Goal: Entertainment & Leisure: Consume media (video, audio)

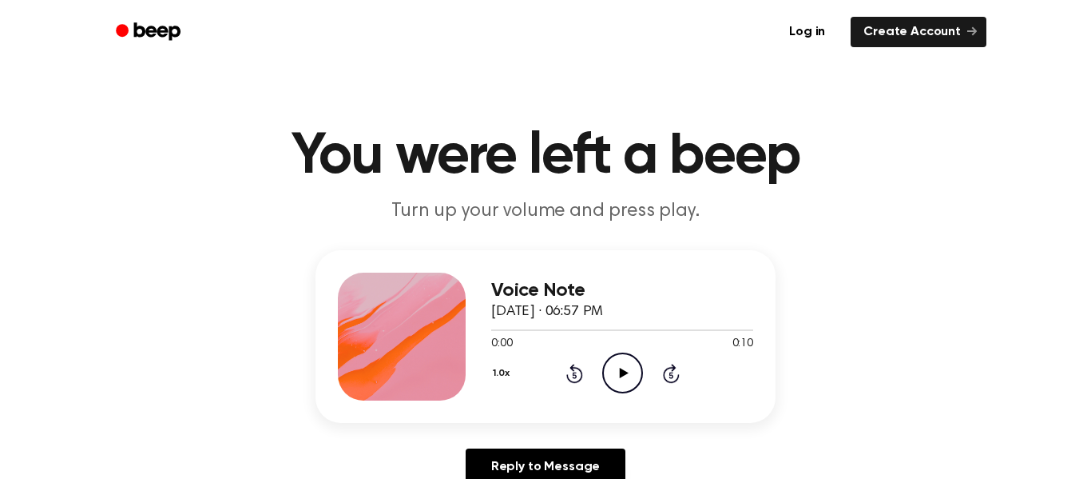
click at [630, 372] on icon "Play Audio" at bounding box center [622, 372] width 41 height 41
click at [627, 378] on icon "Play Audio" at bounding box center [622, 372] width 41 height 41
click at [630, 370] on icon "Play Audio" at bounding box center [622, 372] width 41 height 41
click at [630, 366] on icon "Play Audio" at bounding box center [622, 372] width 41 height 41
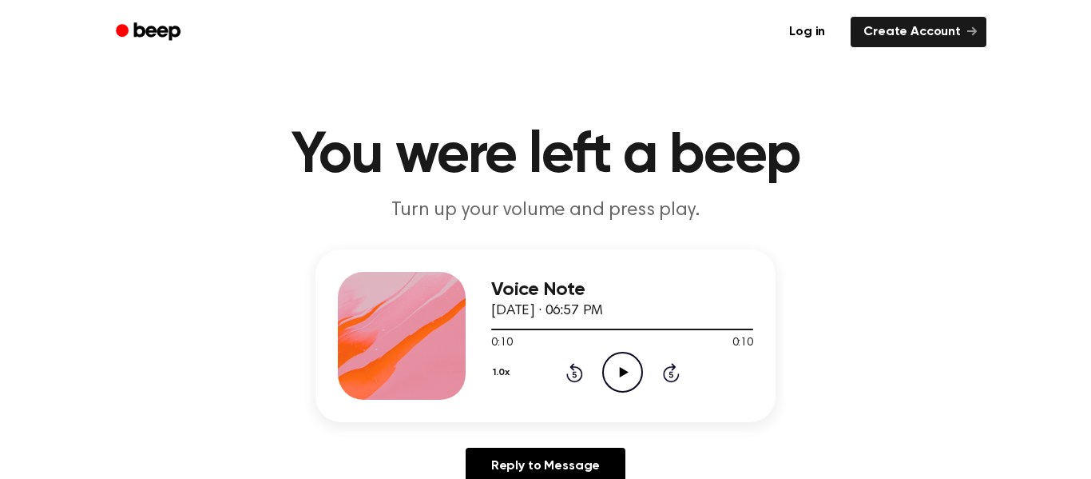
click at [630, 366] on icon "Play Audio" at bounding box center [622, 372] width 41 height 41
click at [620, 370] on icon at bounding box center [623, 372] width 9 height 10
click at [621, 378] on icon "Play Audio" at bounding box center [622, 372] width 41 height 41
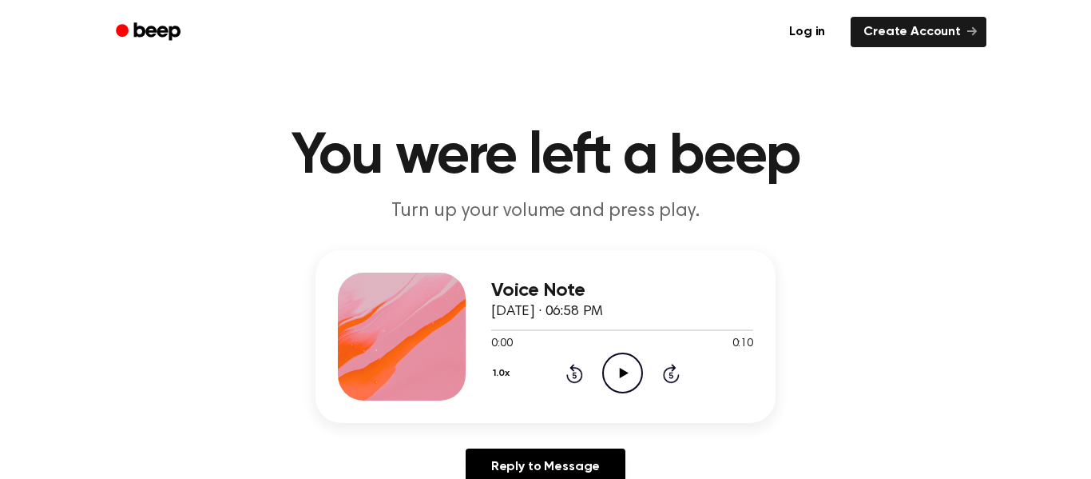
click at [625, 378] on icon "Play Audio" at bounding box center [622, 372] width 41 height 41
click at [610, 367] on icon "Play Audio" at bounding box center [622, 372] width 41 height 41
click at [614, 366] on icon "Play Audio" at bounding box center [622, 372] width 41 height 41
click at [622, 370] on icon at bounding box center [623, 373] width 9 height 10
click at [617, 361] on icon "Play Audio" at bounding box center [622, 372] width 41 height 41
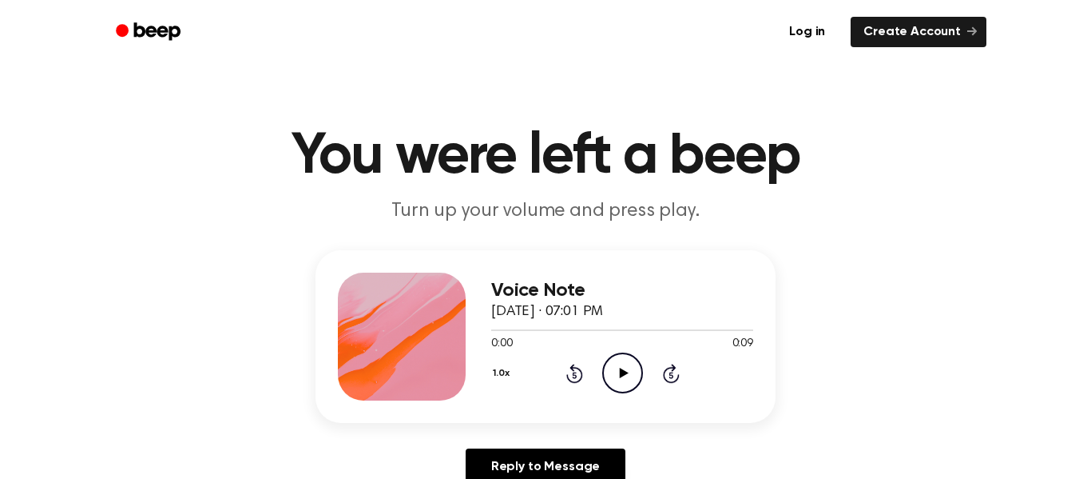
click at [607, 378] on icon "Play Audio" at bounding box center [622, 372] width 41 height 41
click at [626, 380] on icon "Play Audio" at bounding box center [622, 372] width 41 height 41
click at [618, 380] on icon "Play Audio" at bounding box center [622, 372] width 41 height 41
click at [634, 375] on icon "Play Audio" at bounding box center [622, 372] width 41 height 41
click at [634, 375] on icon "Pause Audio" at bounding box center [622, 372] width 41 height 41
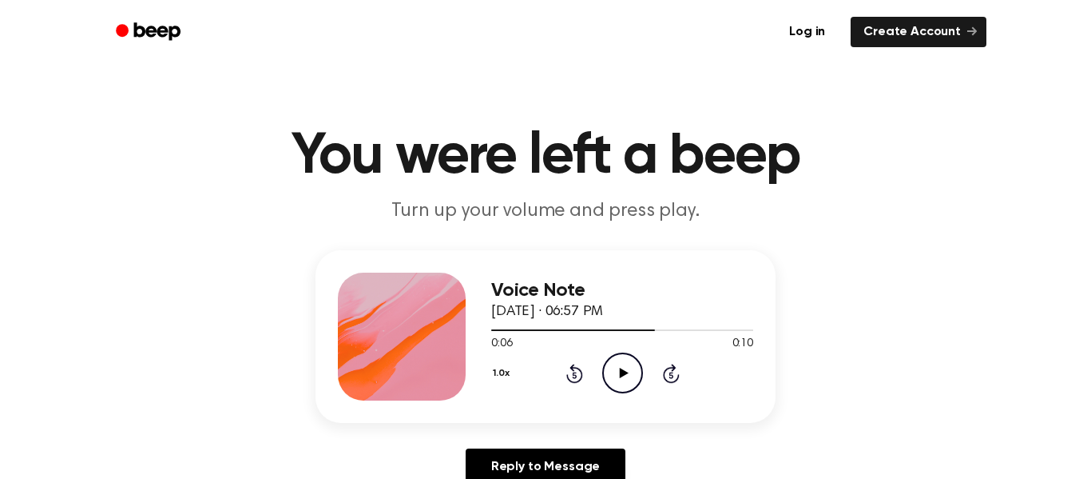
click at [622, 380] on icon "Play Audio" at bounding box center [622, 372] width 41 height 41
click at [632, 374] on icon "Play Audio" at bounding box center [622, 372] width 41 height 41
click at [626, 375] on icon "Play Audio" at bounding box center [622, 372] width 41 height 41
click at [625, 370] on icon "Play Audio" at bounding box center [622, 372] width 41 height 41
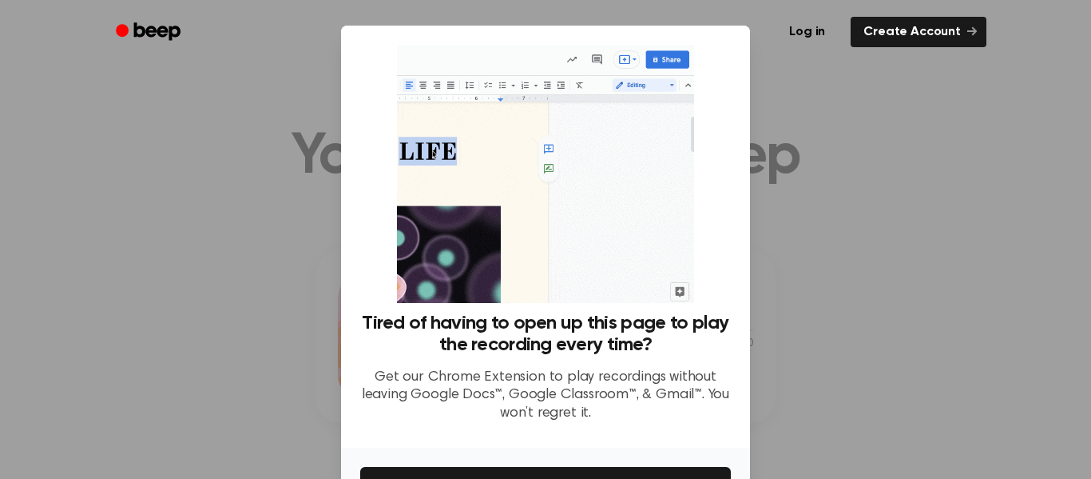
click at [787, 57] on div "Log in Create Account" at bounding box center [546, 32] width 882 height 64
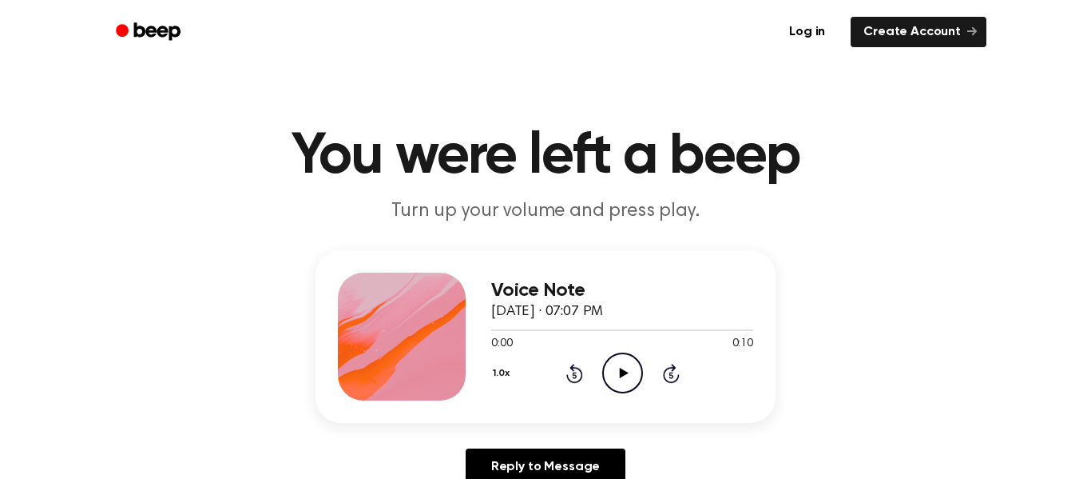
click at [618, 364] on icon "Play Audio" at bounding box center [622, 372] width 41 height 41
click at [640, 376] on icon "Play Audio" at bounding box center [622, 372] width 41 height 41
click at [630, 372] on icon "Play Audio" at bounding box center [622, 372] width 41 height 41
click at [630, 372] on icon "Pause Audio" at bounding box center [622, 372] width 41 height 41
click at [629, 377] on icon "Play Audio" at bounding box center [622, 372] width 41 height 41
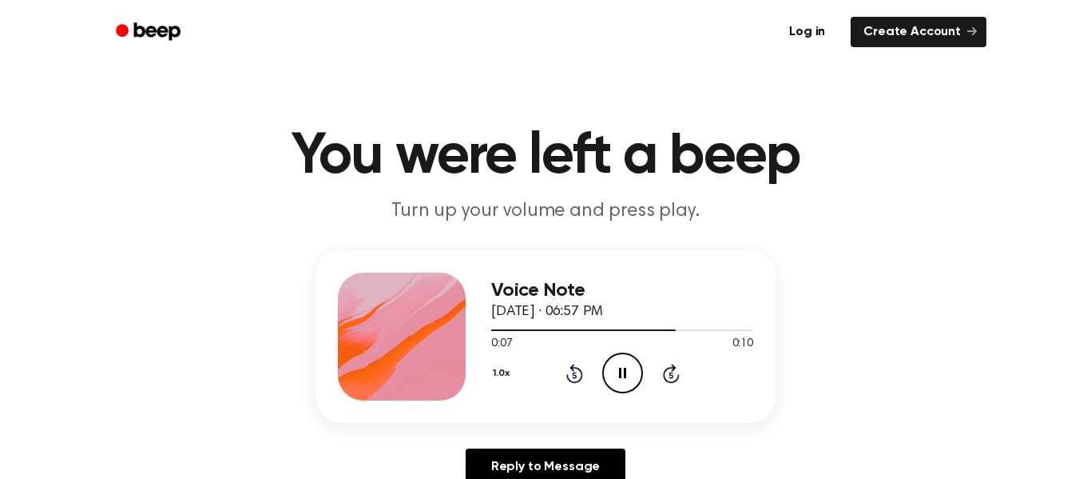
click at [629, 377] on icon "Pause Audio" at bounding box center [622, 372] width 41 height 41
click at [629, 377] on icon "Play Audio" at bounding box center [622, 372] width 41 height 41
click at [629, 377] on icon "Pause Audio" at bounding box center [622, 372] width 41 height 41
click at [629, 377] on icon "Play Audio" at bounding box center [622, 372] width 41 height 41
click at [629, 377] on icon "Pause Audio" at bounding box center [622, 372] width 41 height 41
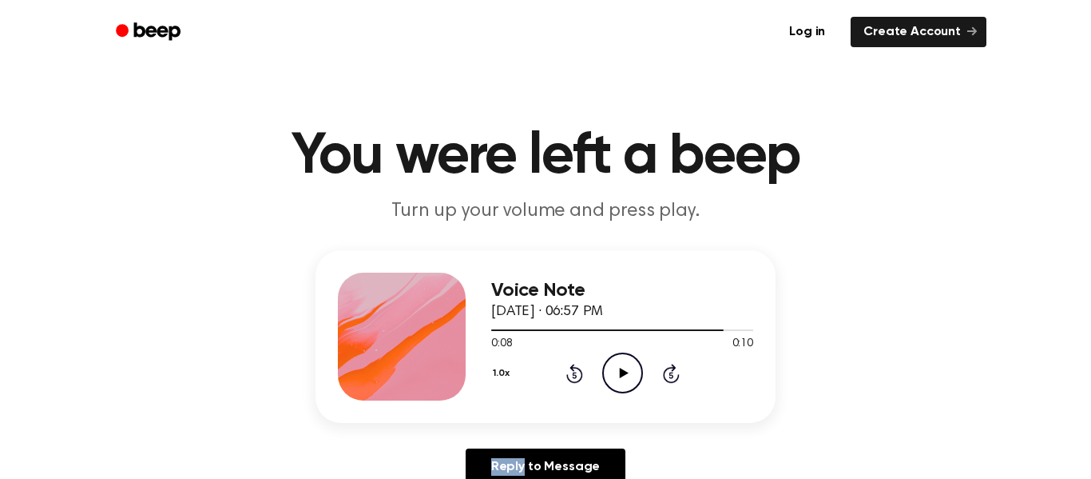
click at [629, 377] on icon "Play Audio" at bounding box center [622, 372] width 41 height 41
click at [629, 372] on icon "Play Audio" at bounding box center [622, 372] width 41 height 41
click at [607, 358] on icon "Play Audio" at bounding box center [622, 372] width 41 height 41
click at [607, 358] on icon "Pause Audio" at bounding box center [622, 372] width 41 height 41
click at [601, 300] on div "Voice Note September 10, 2025 · 06:57 PM" at bounding box center [622, 301] width 262 height 43
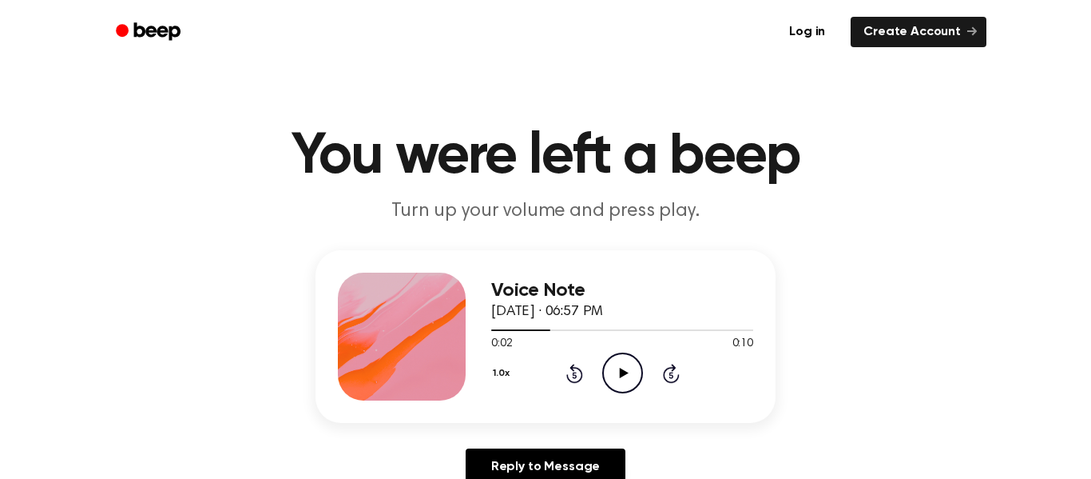
click at [622, 360] on icon "Play Audio" at bounding box center [622, 372] width 41 height 41
click at [622, 357] on icon "Play Audio" at bounding box center [622, 372] width 41 height 41
click at [620, 360] on icon "Play Audio" at bounding box center [622, 372] width 41 height 41
click at [624, 363] on icon "Play Audio" at bounding box center [622, 372] width 41 height 41
click at [615, 368] on icon "Play Audio" at bounding box center [622, 372] width 41 height 41
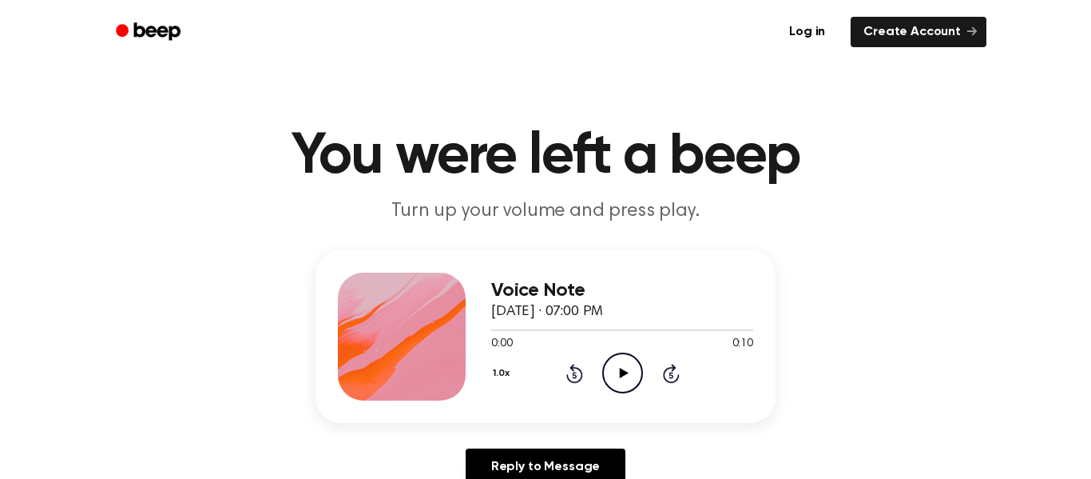
click at [619, 372] on icon at bounding box center [623, 373] width 9 height 10
click at [614, 377] on icon "Play Audio" at bounding box center [622, 372] width 41 height 41
click at [633, 375] on icon "Play Audio" at bounding box center [622, 372] width 41 height 41
click at [630, 372] on icon "Play Audio" at bounding box center [622, 372] width 41 height 41
click at [622, 360] on icon "Play Audio" at bounding box center [622, 372] width 41 height 41
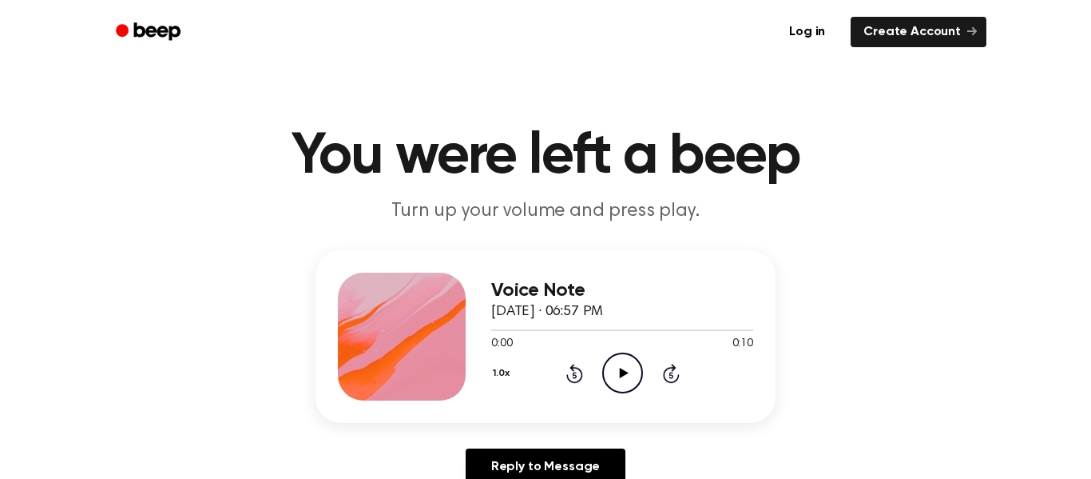
click at [613, 367] on icon "Play Audio" at bounding box center [622, 372] width 41 height 41
click at [618, 391] on icon "Play Audio" at bounding box center [622, 372] width 41 height 41
click at [607, 371] on icon "Play Audio" at bounding box center [622, 372] width 41 height 41
click at [612, 375] on icon "Play Audio" at bounding box center [622, 372] width 41 height 41
click at [614, 364] on icon "Play Audio" at bounding box center [622, 372] width 41 height 41
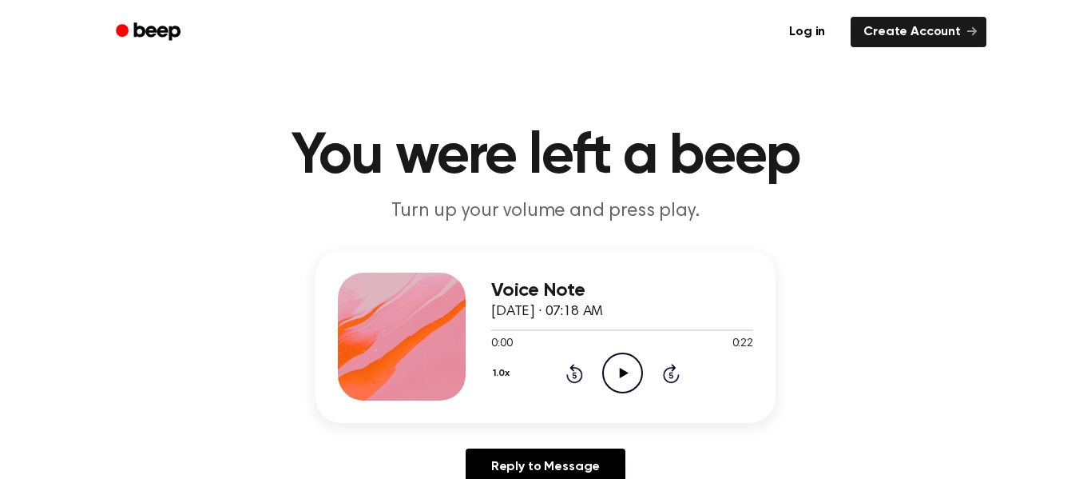
click at [622, 388] on icon "Play Audio" at bounding box center [622, 372] width 41 height 41
click at [622, 388] on icon "Pause Audio" at bounding box center [622, 372] width 41 height 41
click at [622, 388] on icon "Play Audio" at bounding box center [622, 372] width 41 height 41
click at [623, 374] on icon at bounding box center [623, 373] width 9 height 10
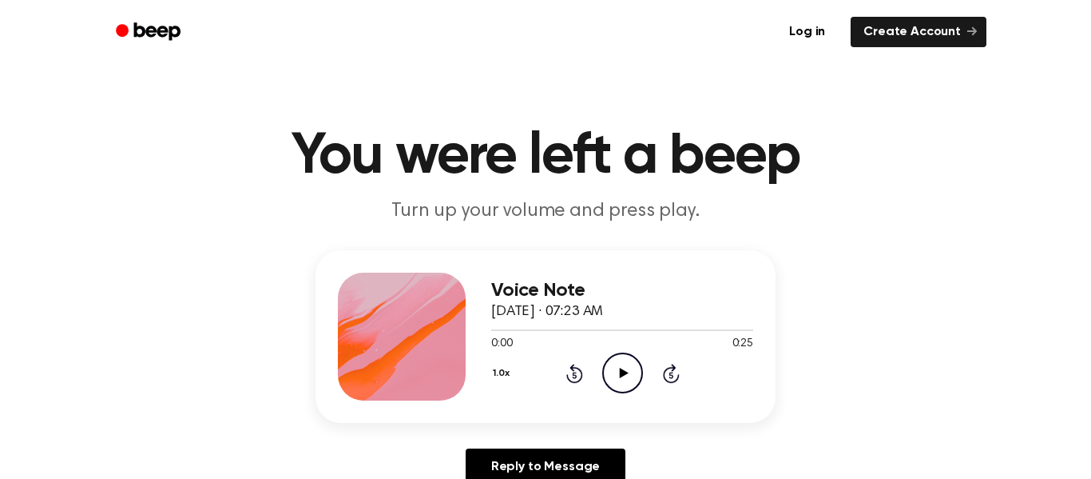
click at [634, 361] on icon "Play Audio" at bounding box center [622, 372] width 41 height 41
click at [621, 380] on icon "Play Audio" at bounding box center [622, 372] width 41 height 41
click at [614, 369] on icon "Play Audio" at bounding box center [622, 372] width 41 height 41
click at [619, 321] on div "Voice Note September 10, 2025 · 07:25 AM" at bounding box center [622, 301] width 262 height 43
click at [624, 363] on icon "Play Audio" at bounding box center [622, 372] width 41 height 41
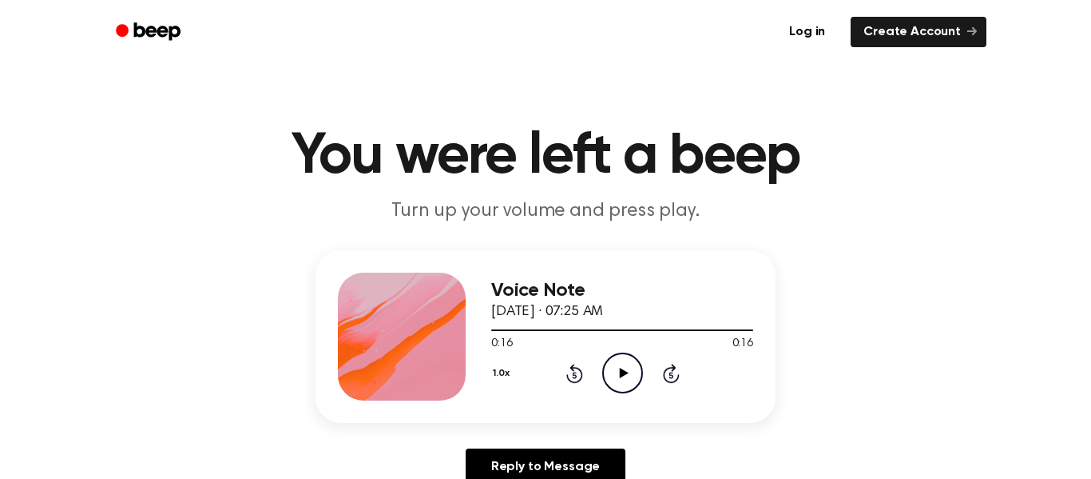
click at [630, 367] on icon "Play Audio" at bounding box center [622, 372] width 41 height 41
click at [626, 387] on icon "Play Audio" at bounding box center [622, 372] width 41 height 41
click at [614, 374] on icon "Play Audio" at bounding box center [622, 372] width 41 height 41
click at [606, 378] on icon "Play Audio" at bounding box center [622, 372] width 41 height 41
click at [623, 374] on icon at bounding box center [623, 373] width 9 height 10
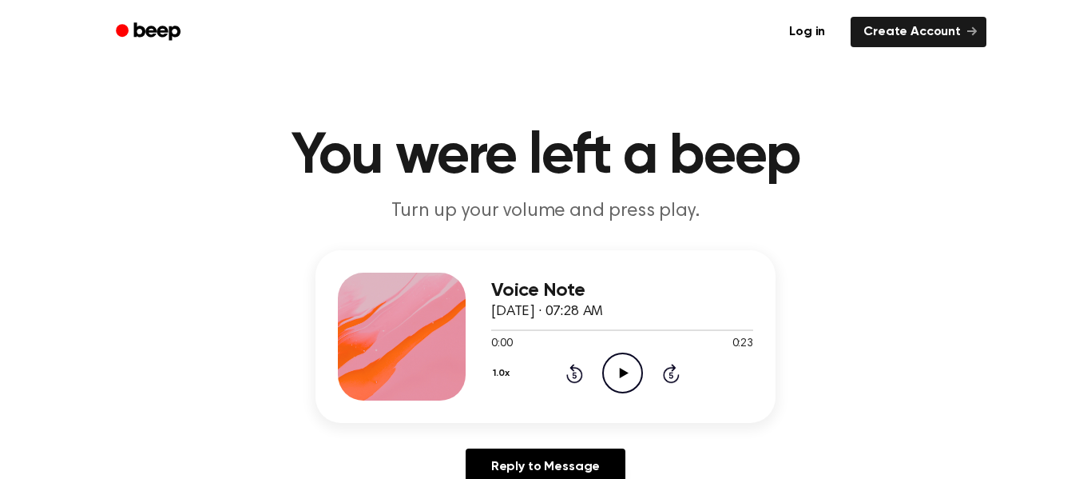
click at [624, 387] on icon "Play Audio" at bounding box center [622, 372] width 41 height 41
click at [629, 370] on icon "Play Audio" at bounding box center [622, 372] width 41 height 41
click at [630, 373] on icon "Play Audio" at bounding box center [622, 372] width 41 height 41
